Goal: Information Seeking & Learning: Learn about a topic

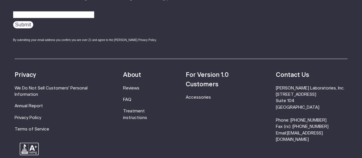
scroll to position [1832, 0]
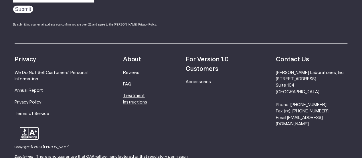
click at [139, 93] on link "Treatment instructions" at bounding box center [135, 98] width 24 height 11
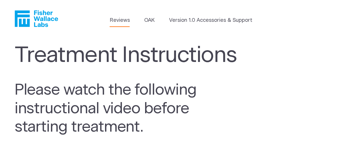
click at [121, 19] on link "Reviews" at bounding box center [120, 21] width 20 height 8
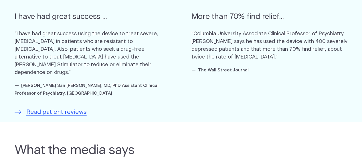
scroll to position [372, 0]
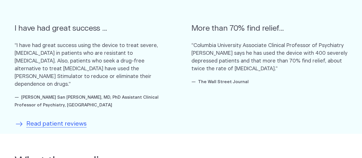
click at [53, 119] on span "Read patient reviews" at bounding box center [56, 123] width 60 height 9
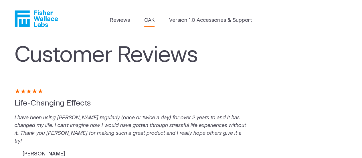
click at [147, 21] on link "OAK" at bounding box center [149, 21] width 10 height 8
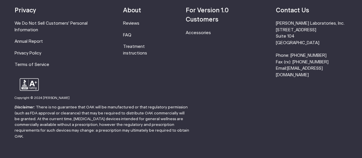
scroll to position [1046, 0]
